Goal: Check status: Check status

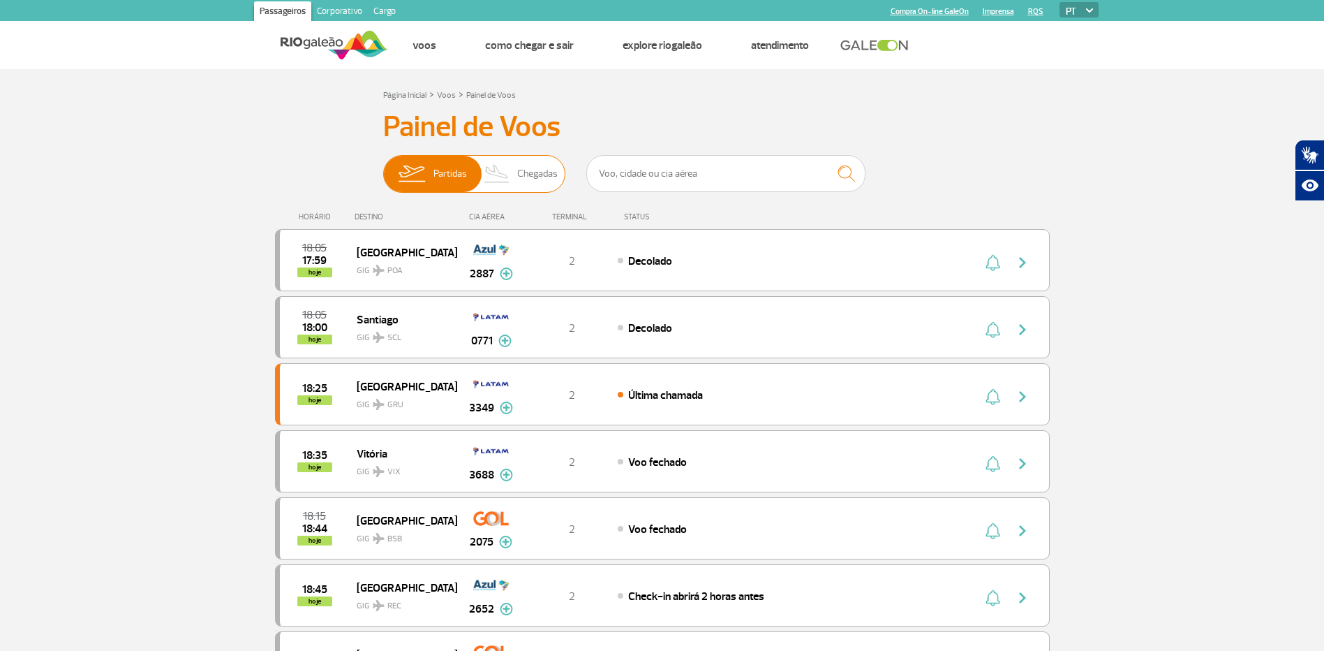
click at [529, 167] on span "Chegadas" at bounding box center [537, 174] width 40 height 36
click at [383, 167] on input "Partidas Chegadas" at bounding box center [383, 167] width 0 height 0
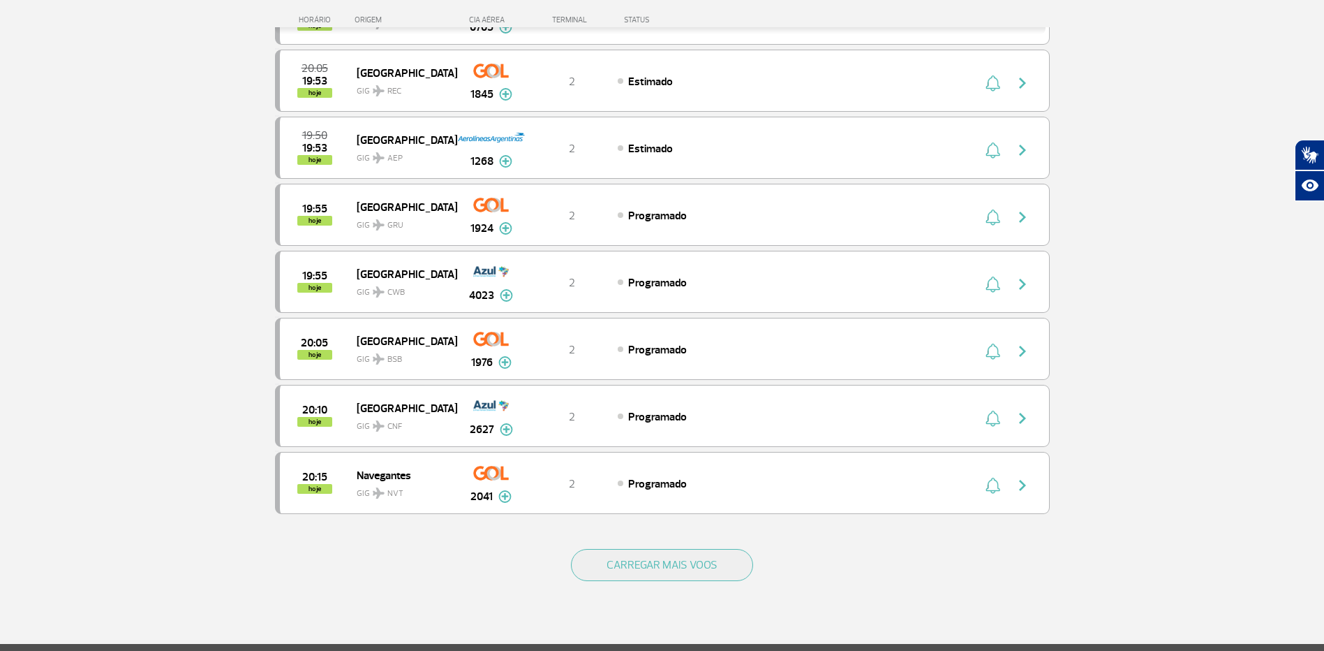
scroll to position [1078, 0]
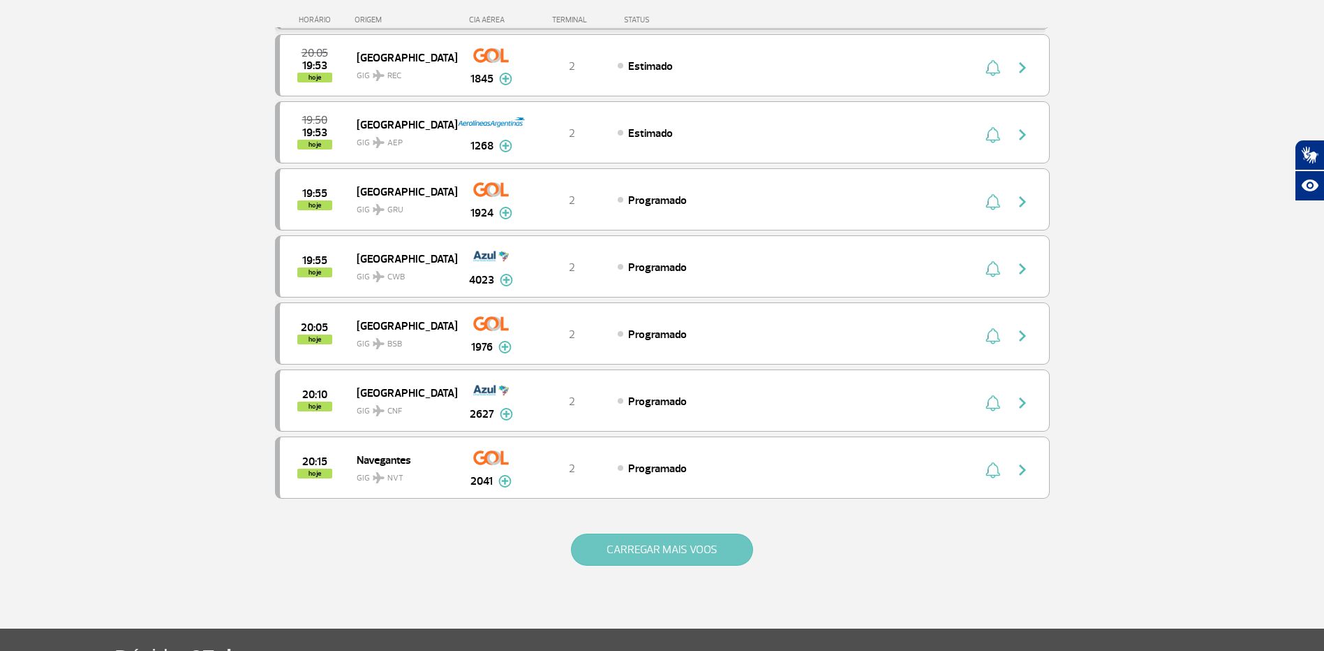
click at [683, 552] on button "CARREGAR MAIS VOOS" at bounding box center [662, 549] width 182 height 32
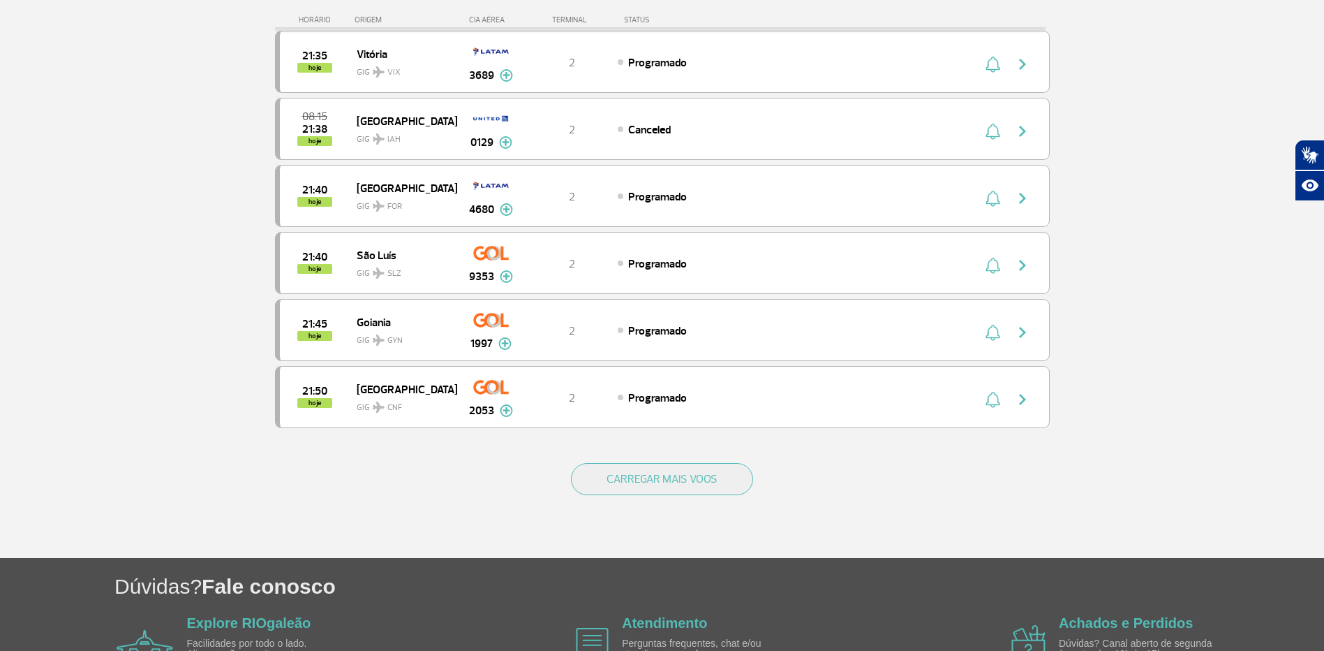
scroll to position [2581, 0]
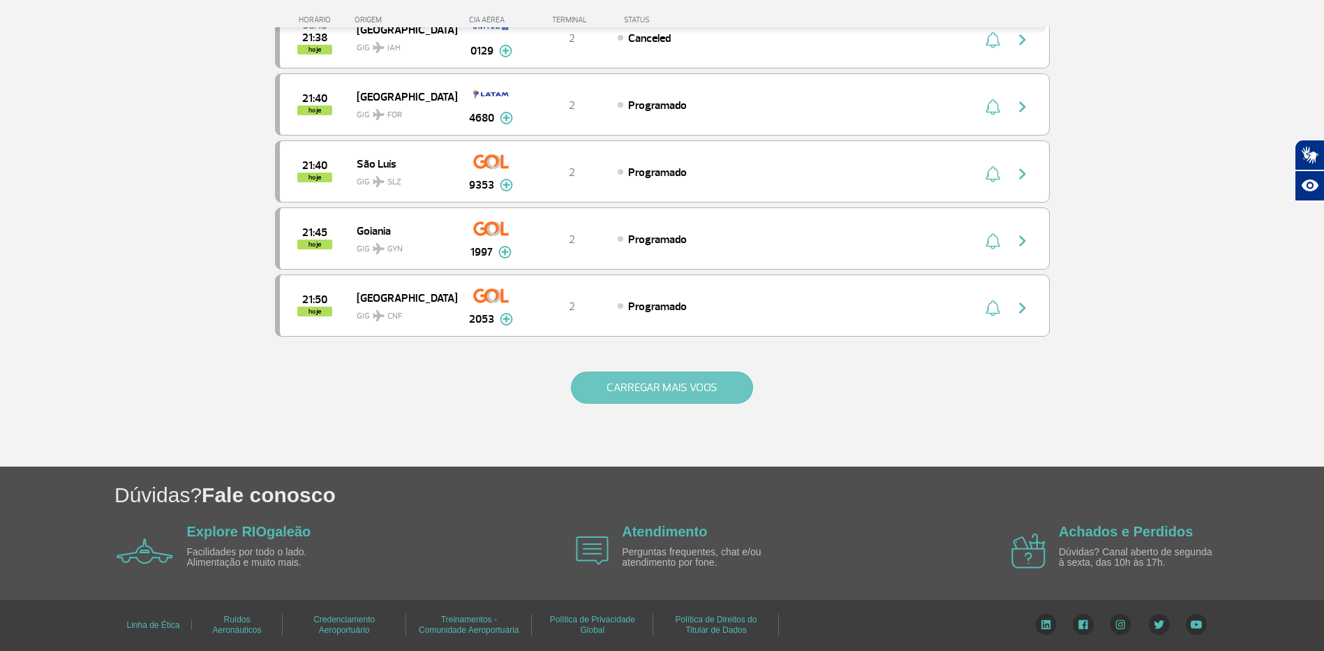
click at [718, 395] on button "CARREGAR MAIS VOOS" at bounding box center [662, 387] width 182 height 32
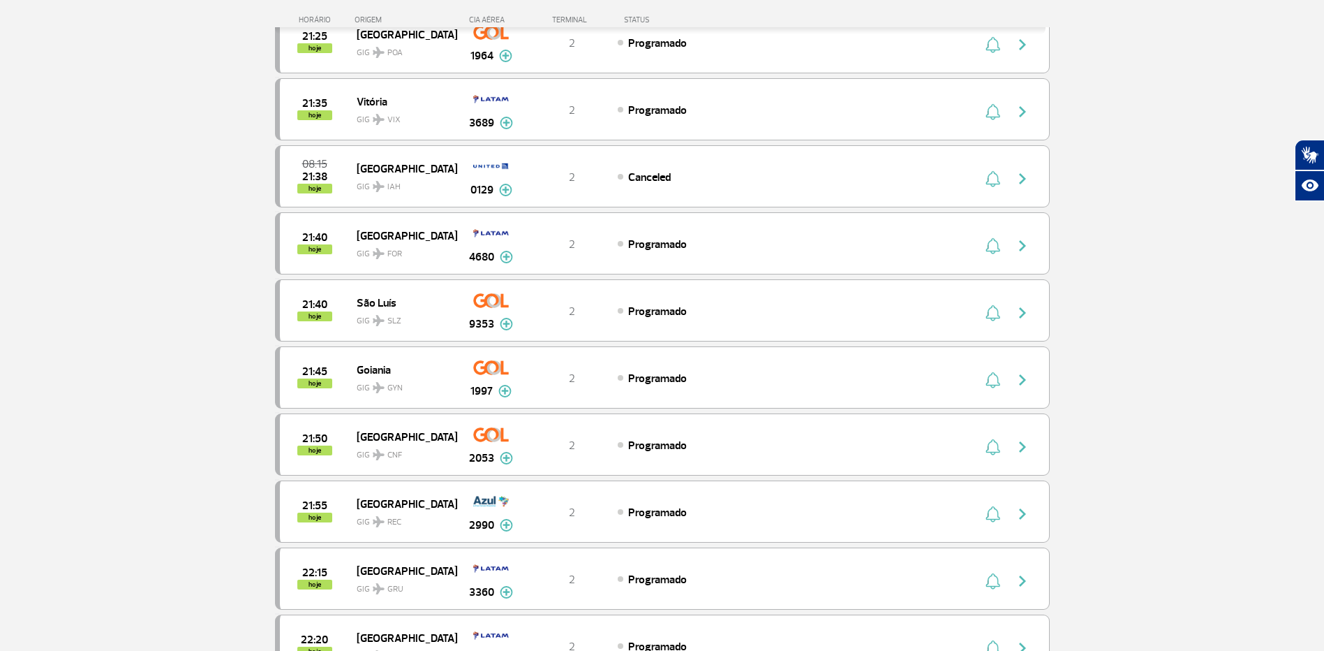
scroll to position [2431, 0]
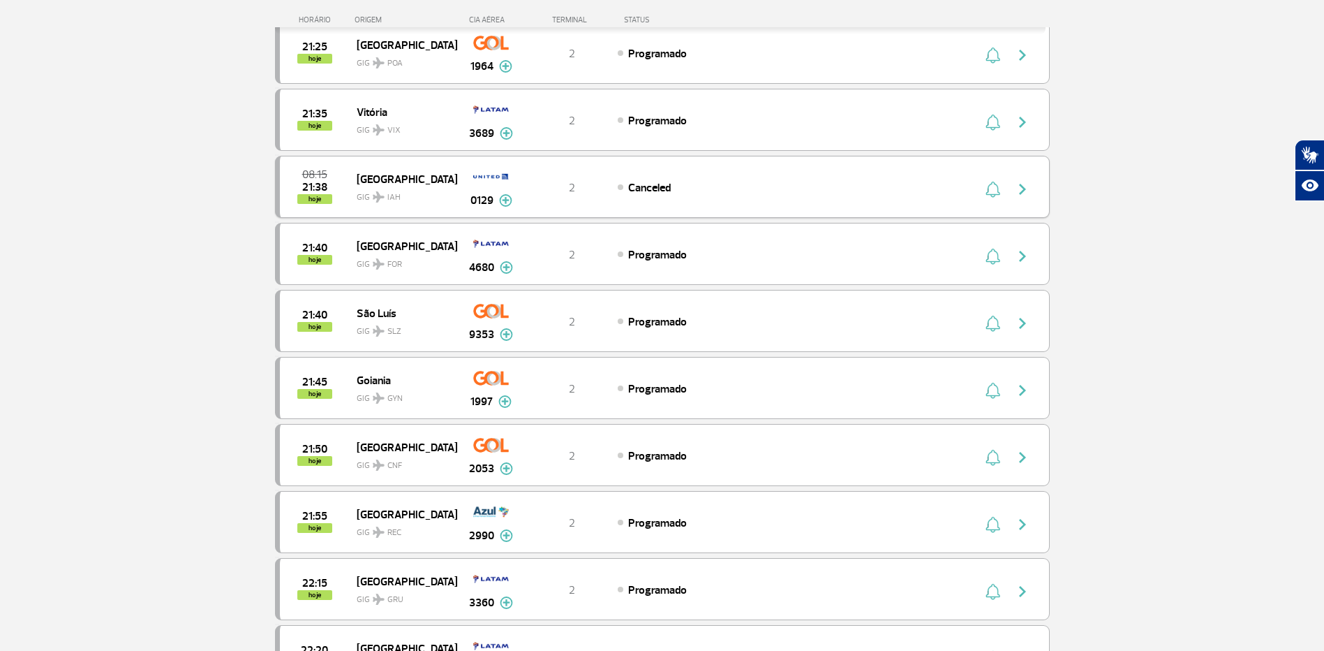
click at [503, 201] on img at bounding box center [505, 200] width 13 height 13
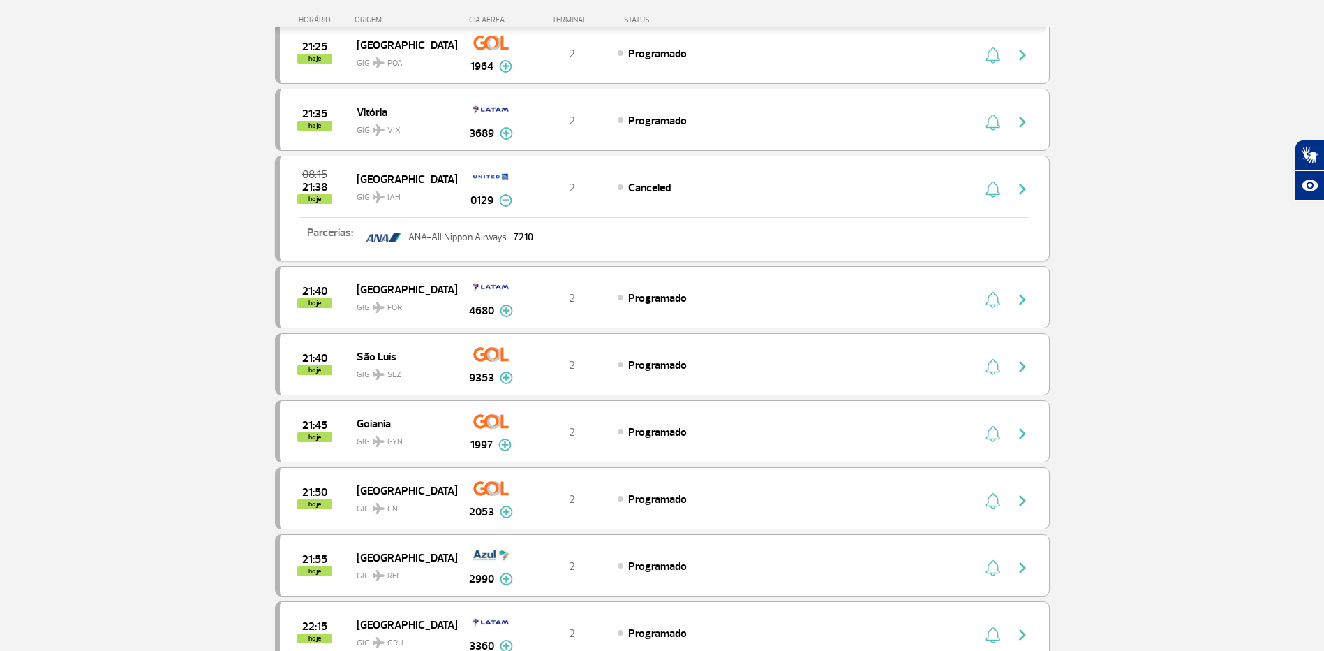
click at [505, 202] on img at bounding box center [505, 200] width 13 height 13
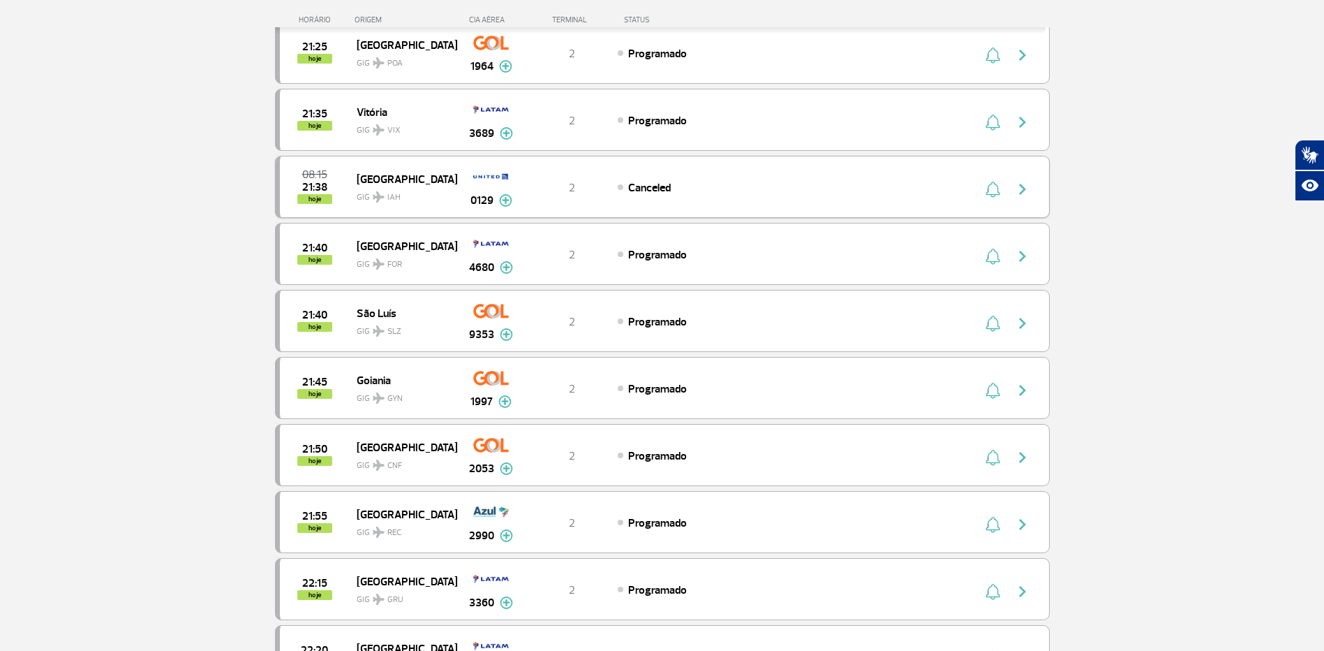
click at [639, 186] on span "Canceled" at bounding box center [649, 188] width 43 height 14
click at [997, 191] on img "button" at bounding box center [993, 189] width 15 height 17
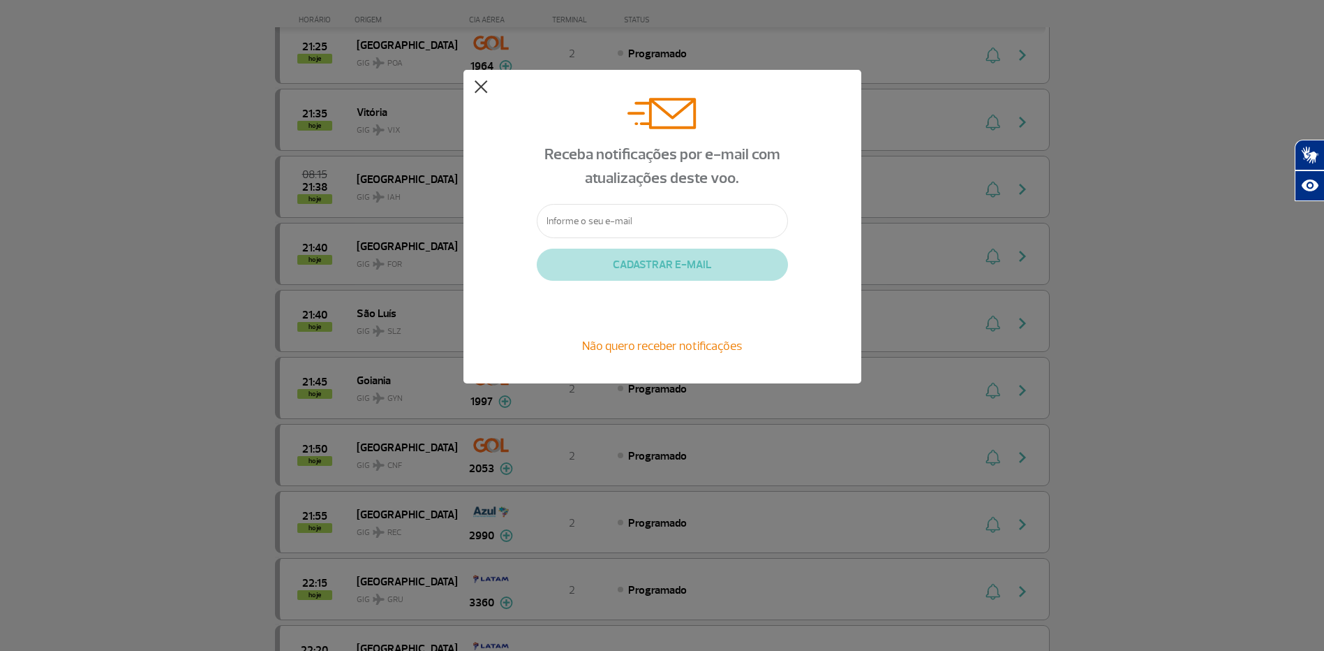
click at [486, 89] on button at bounding box center [481, 87] width 14 height 14
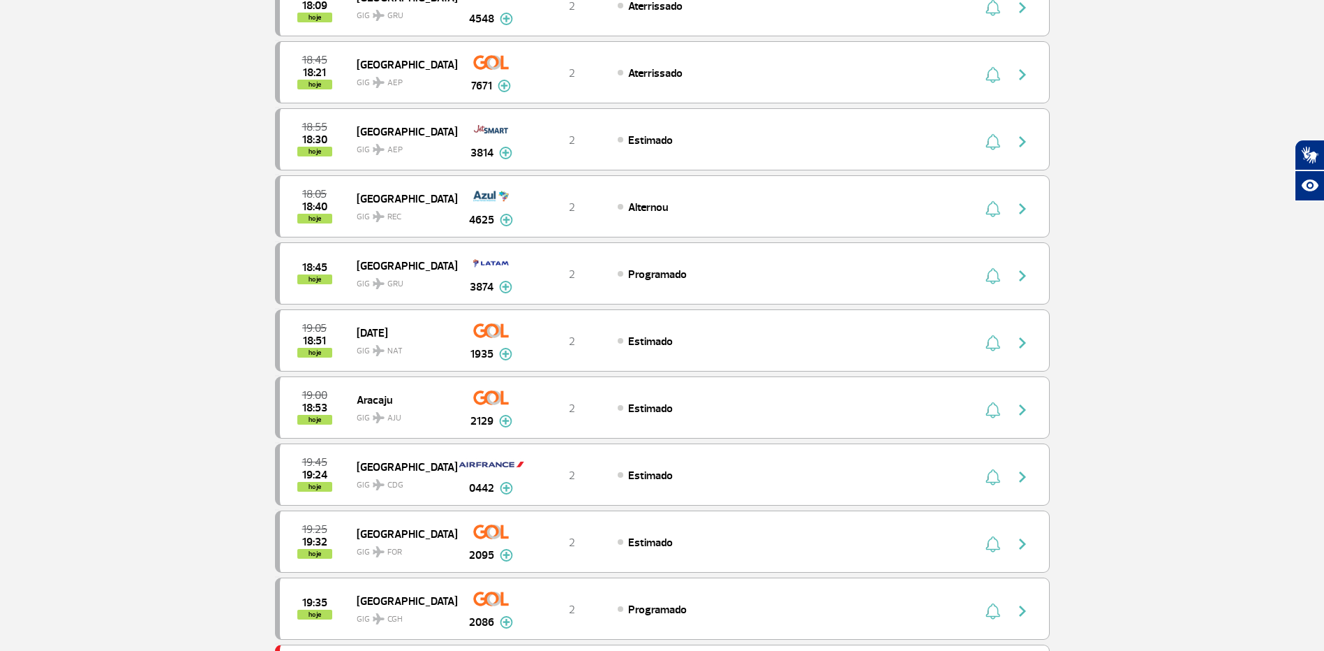
scroll to position [0, 0]
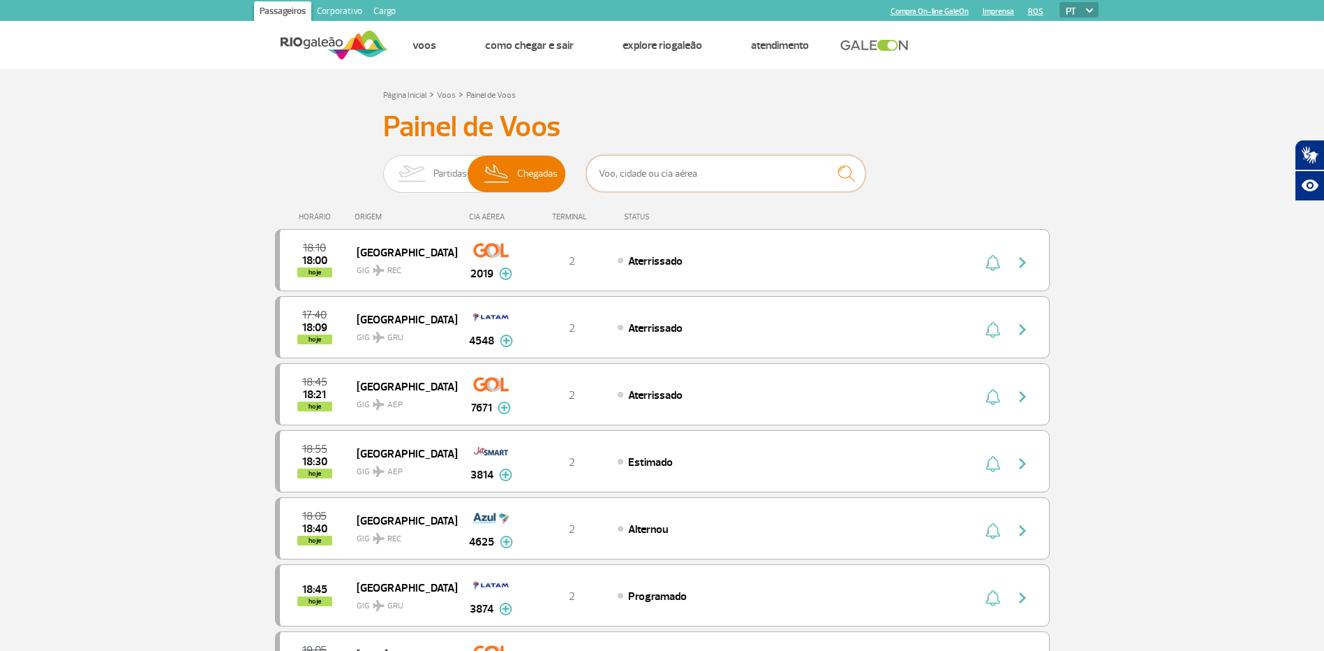
click at [660, 177] on input "text" at bounding box center [725, 173] width 279 height 37
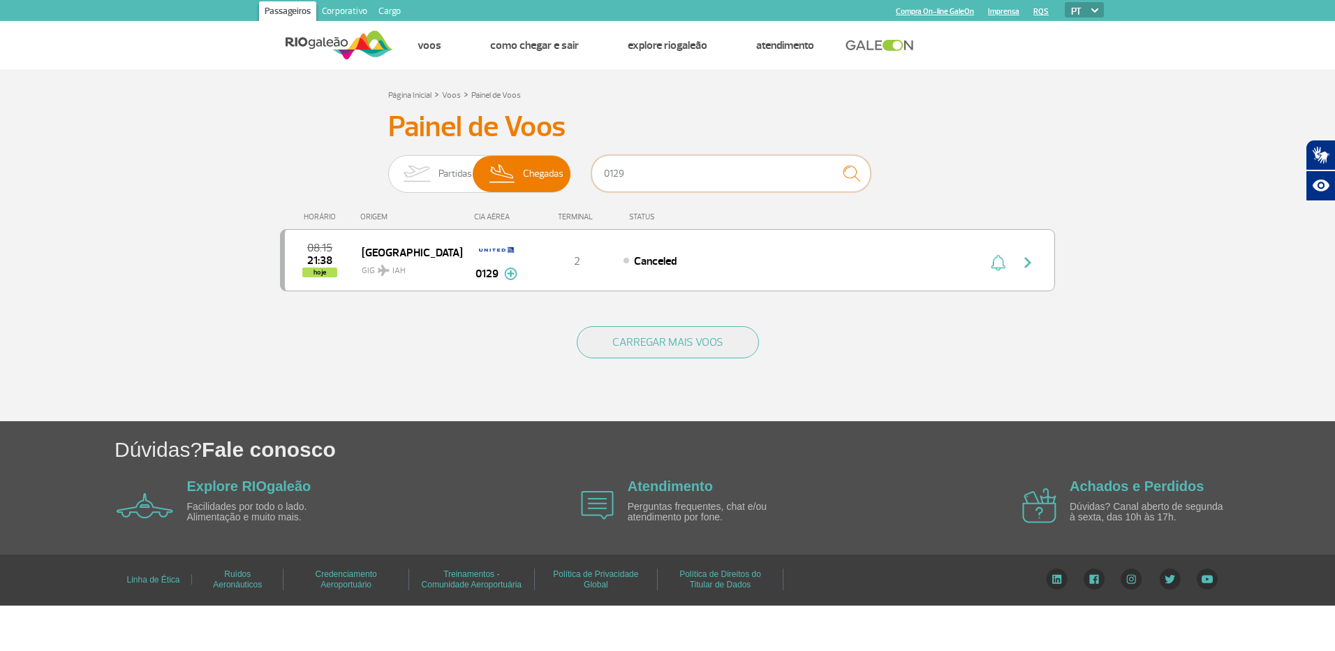
type input "0129"
click at [846, 175] on img "submit" at bounding box center [851, 173] width 30 height 29
click at [725, 346] on button "CARREGAR MAIS VOOS" at bounding box center [668, 342] width 182 height 32
